Goal: Task Accomplishment & Management: Use online tool/utility

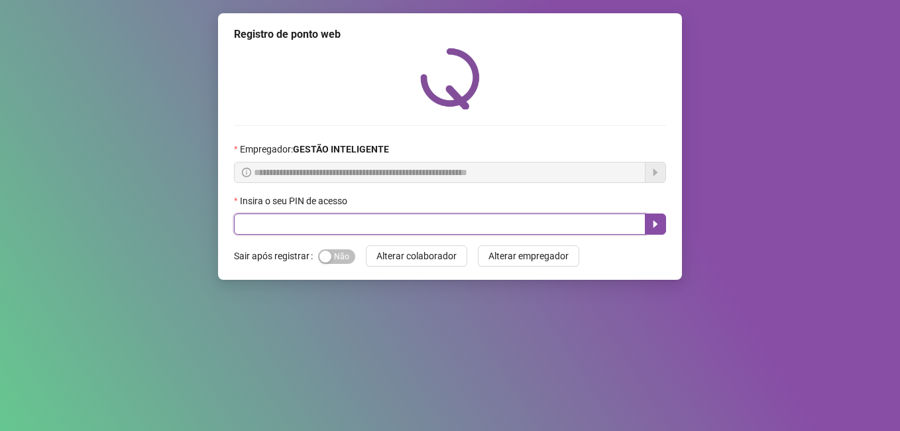
click at [276, 231] on input "text" at bounding box center [439, 223] width 411 height 21
type input "*****"
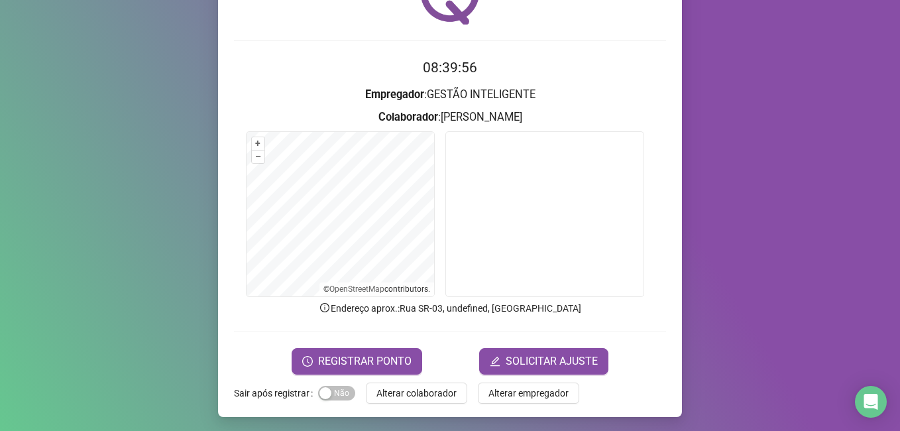
scroll to position [87, 0]
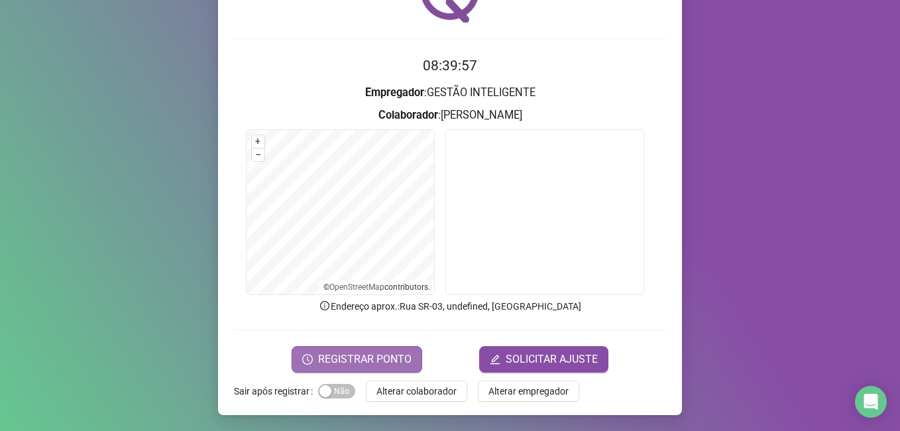
click at [352, 354] on span "REGISTRAR PONTO" at bounding box center [364, 359] width 93 height 16
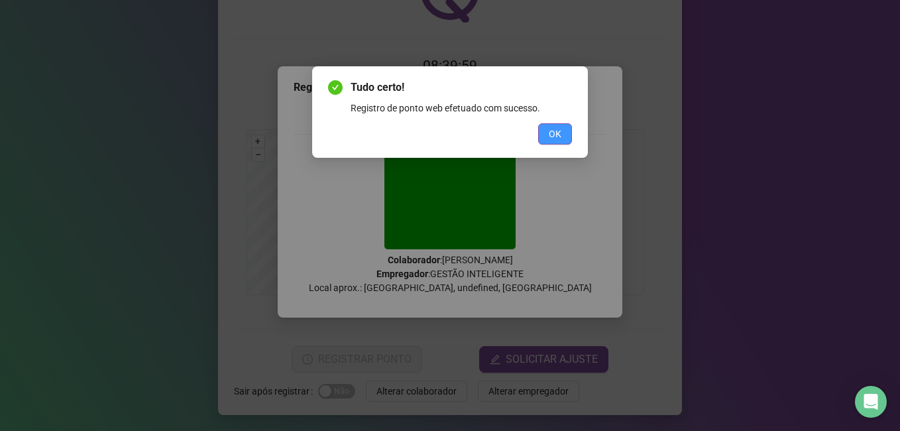
click at [546, 134] on button "OK" at bounding box center [555, 133] width 34 height 21
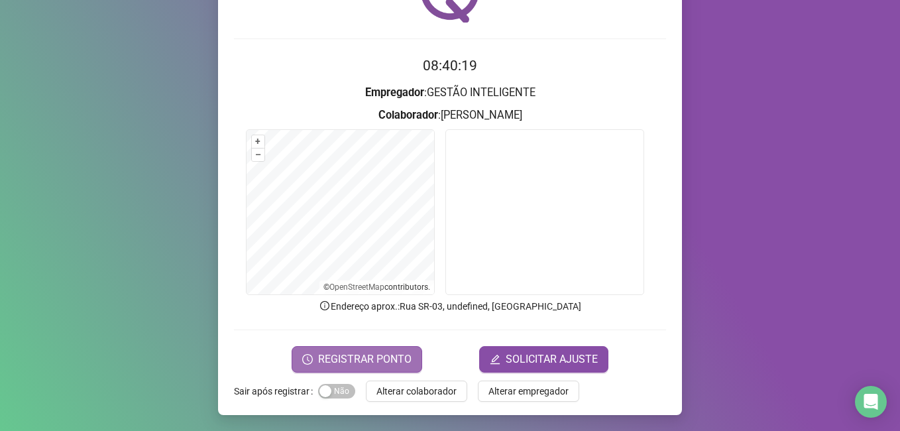
click at [366, 356] on span "REGISTRAR PONTO" at bounding box center [364, 359] width 93 height 16
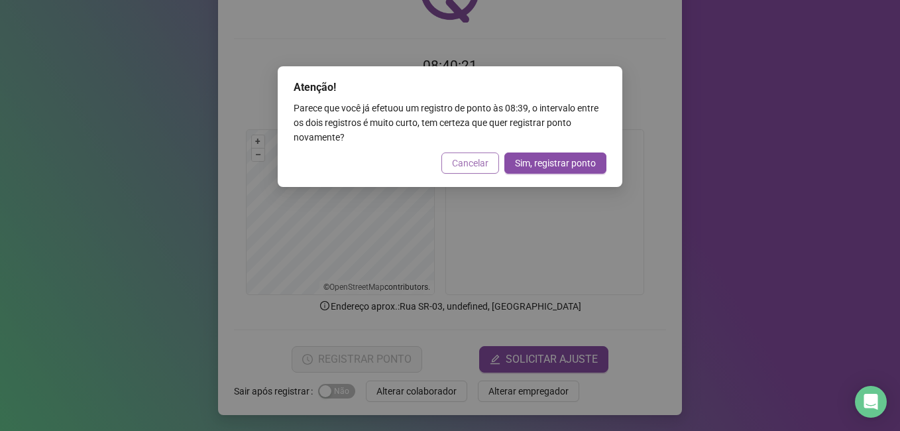
click at [465, 155] on button "Cancelar" at bounding box center [470, 162] width 58 height 21
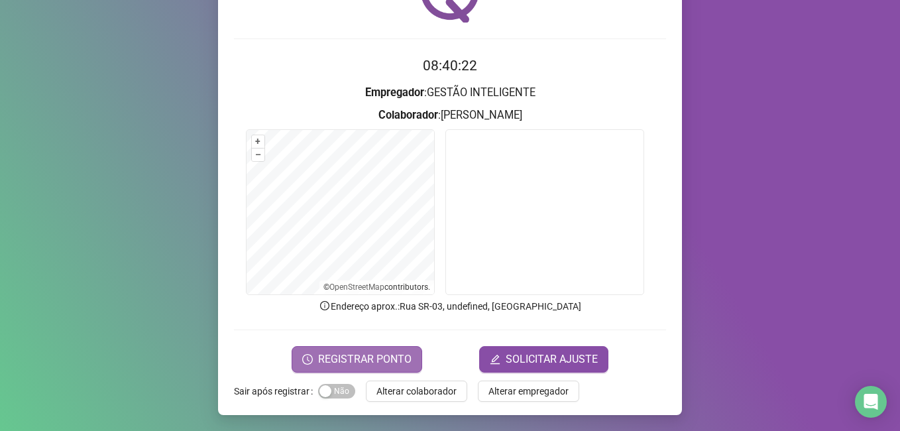
click at [339, 356] on span "REGISTRAR PONTO" at bounding box center [364, 359] width 93 height 16
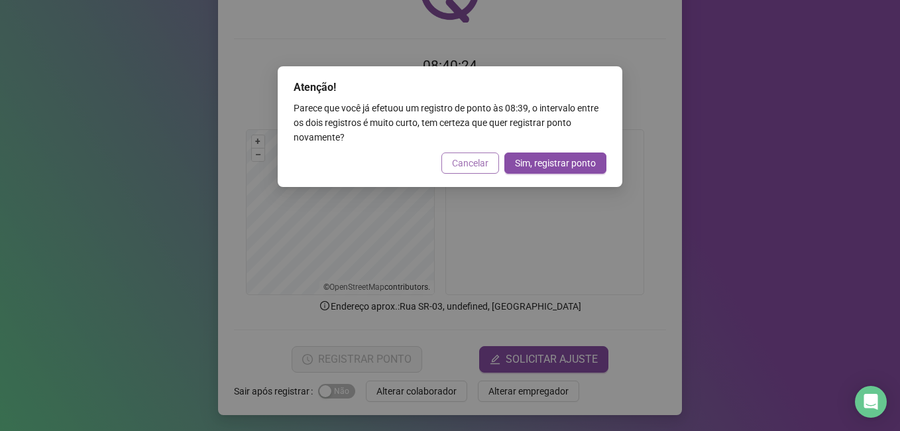
click at [470, 166] on span "Cancelar" at bounding box center [470, 163] width 36 height 15
